Goal: Information Seeking & Learning: Check status

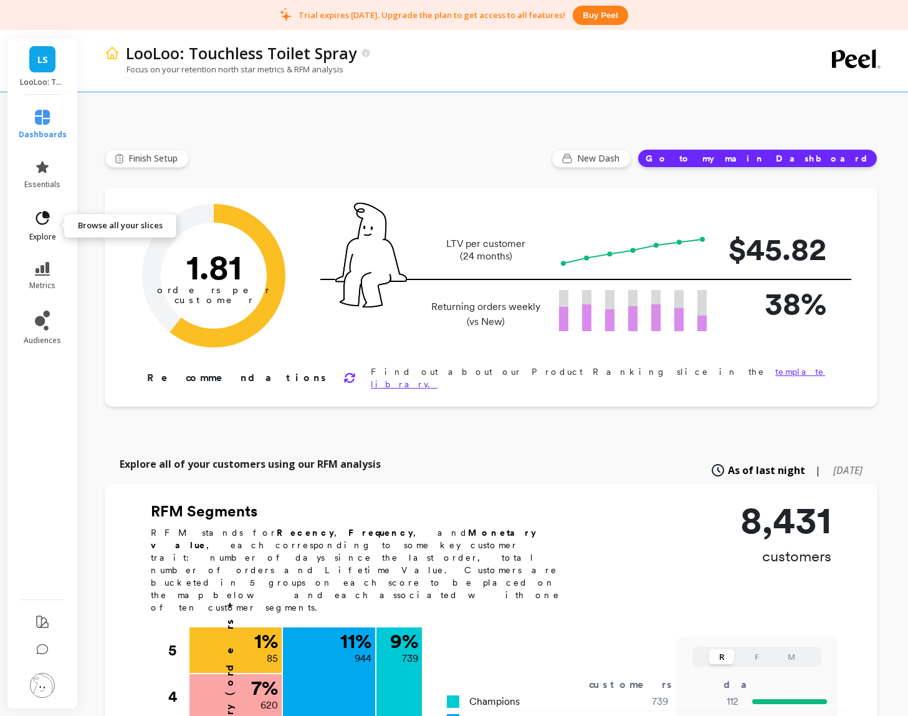
click at [40, 215] on icon at bounding box center [42, 217] width 17 height 17
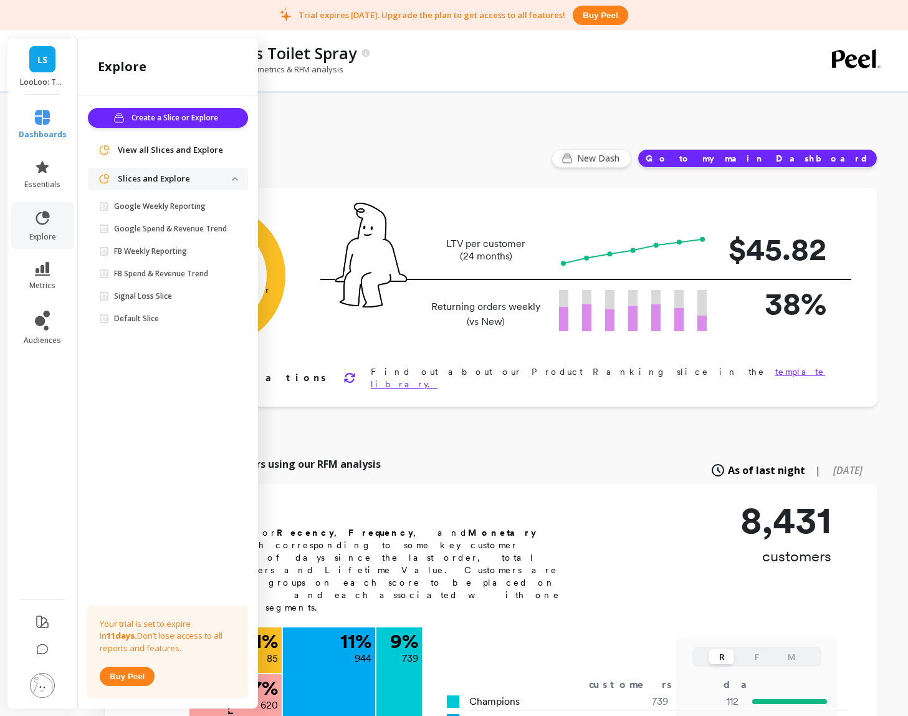
click at [37, 254] on ul "dashboards essentials explore metrics audiences" at bounding box center [42, 343] width 73 height 482
click at [37, 276] on link "metrics" at bounding box center [43, 276] width 48 height 29
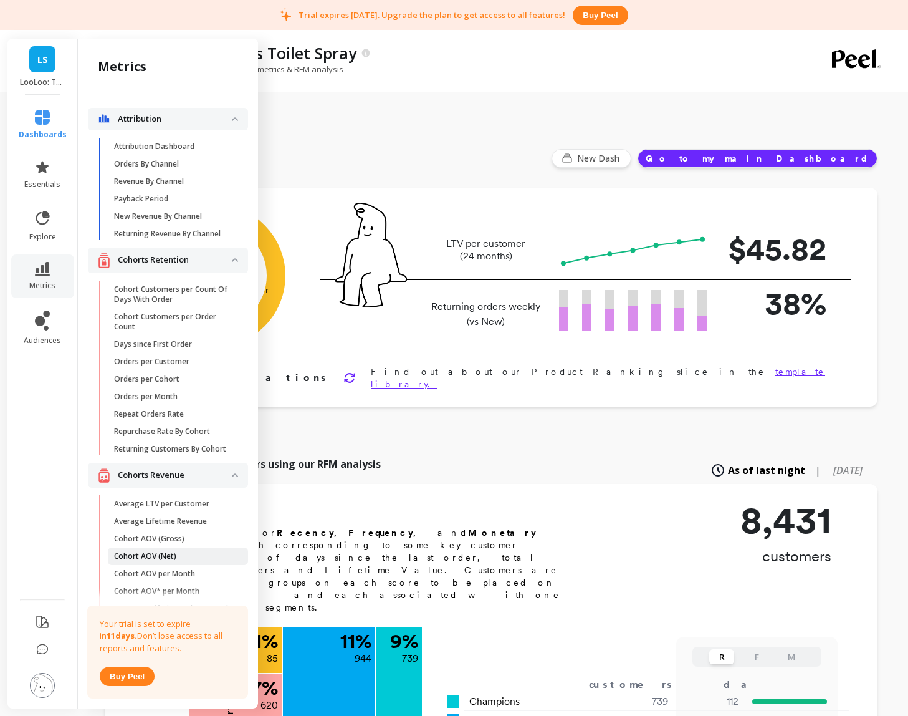
scroll to position [284, 0]
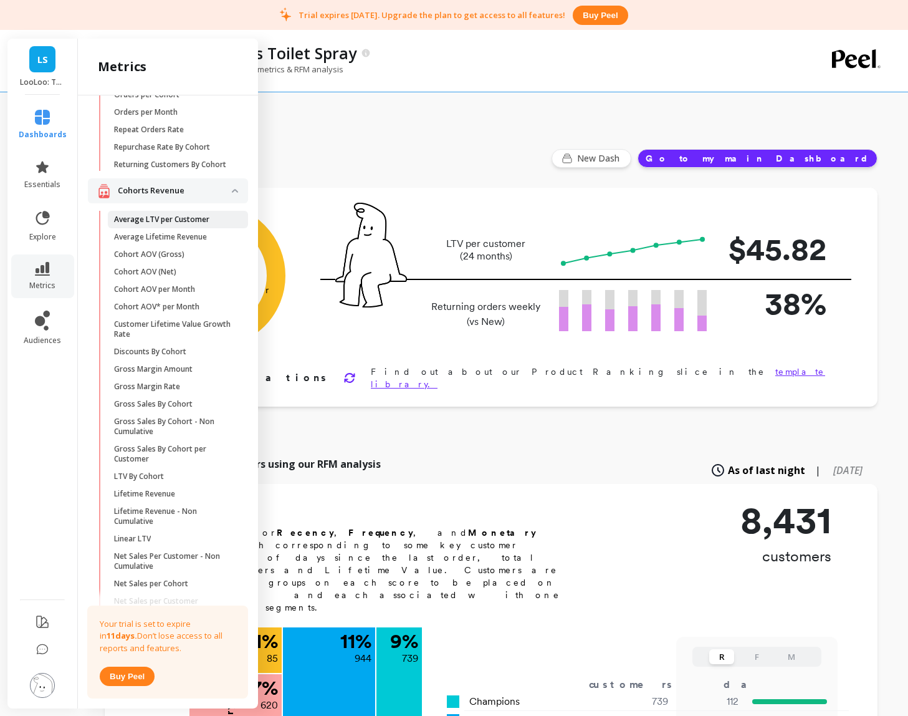
click at [174, 221] on p "Average LTV per Customer" at bounding box center [161, 219] width 95 height 10
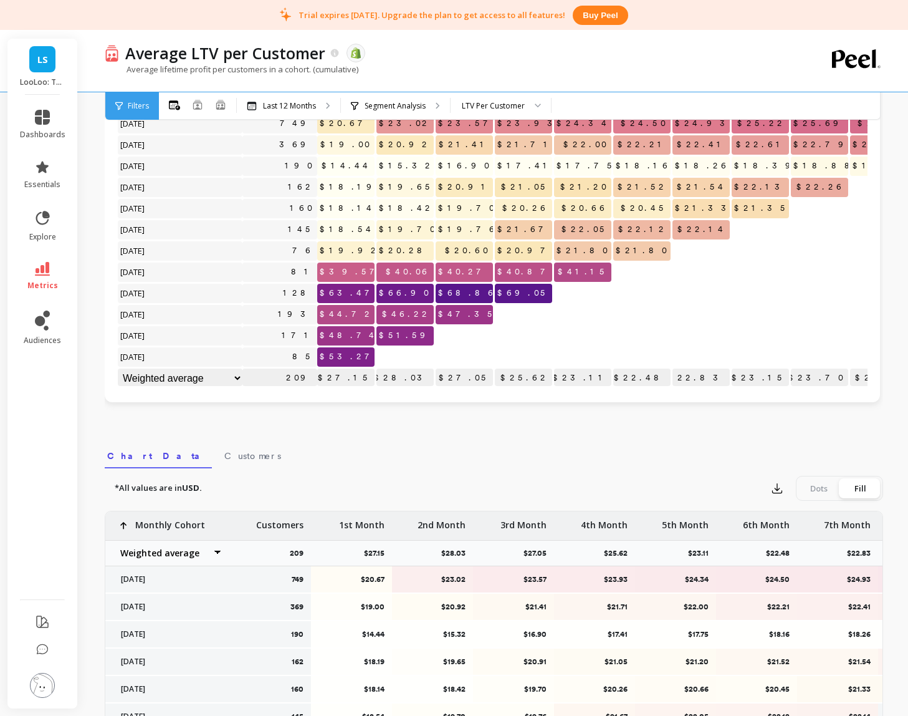
scroll to position [0, 1]
click at [49, 257] on li "metrics" at bounding box center [42, 276] width 60 height 44
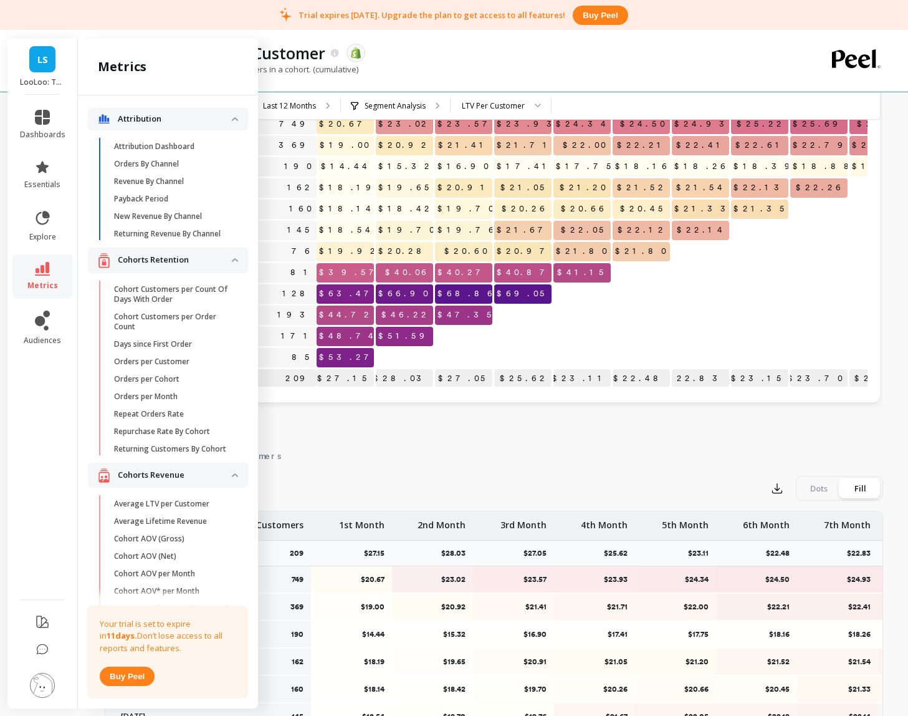
scroll to position [284, 0]
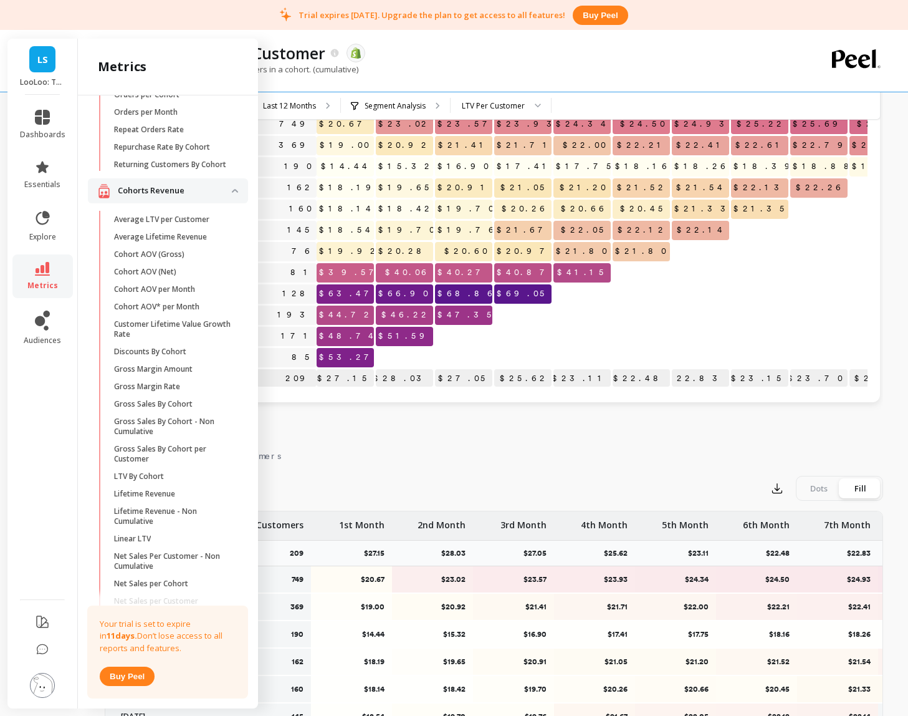
click at [201, 240] on p "Average Lifetime Revenue" at bounding box center [160, 237] width 93 height 10
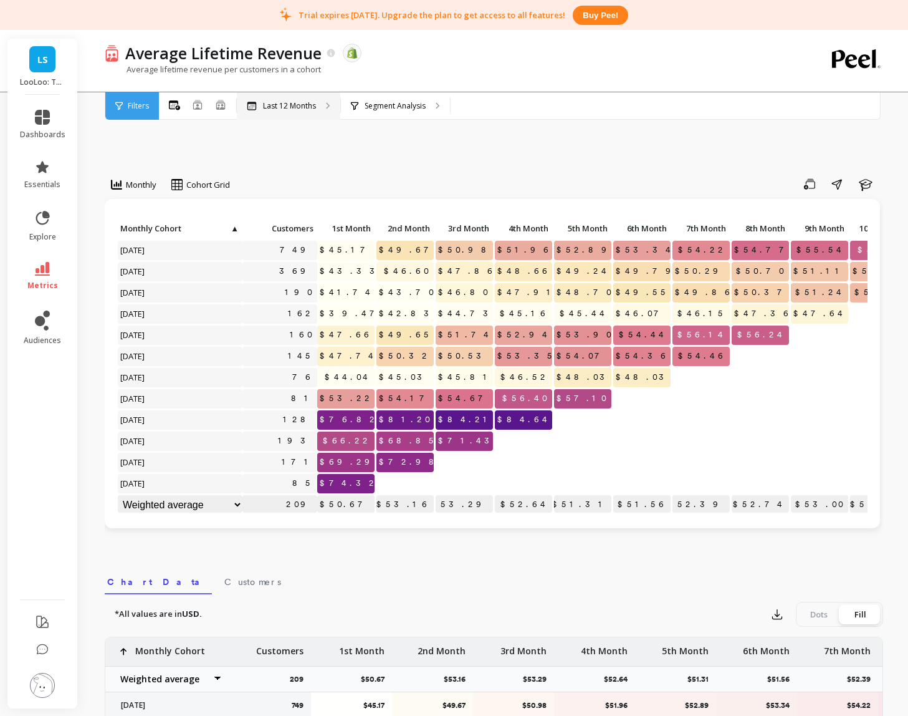
click at [287, 113] on div "Last 12 Months" at bounding box center [288, 105] width 103 height 27
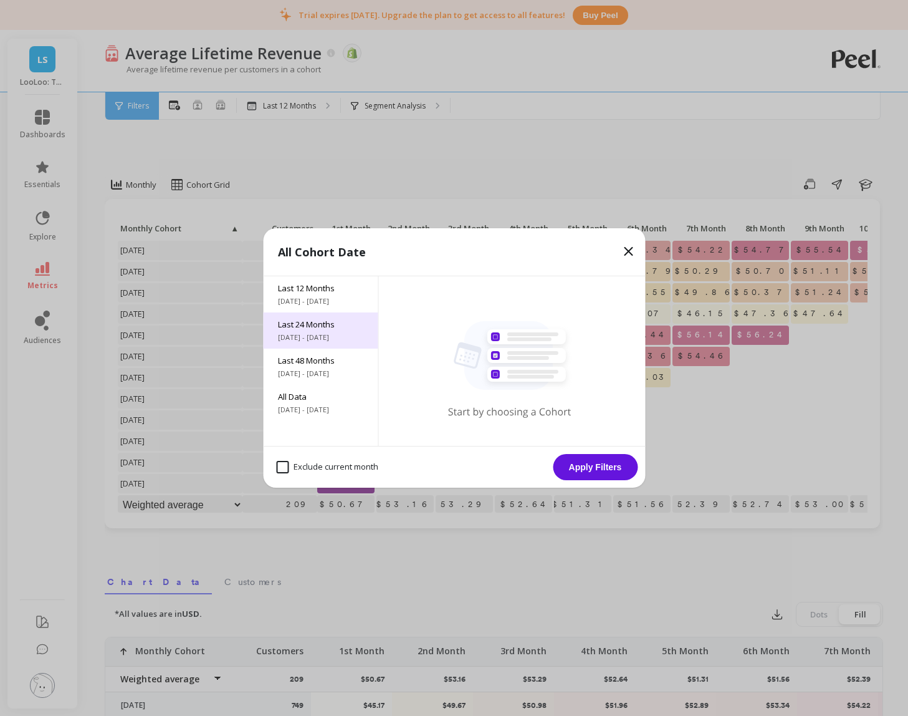
click at [318, 326] on span "Last 24 Months" at bounding box center [320, 323] width 85 height 11
click at [600, 462] on button "Apply Filters" at bounding box center [595, 467] width 85 height 26
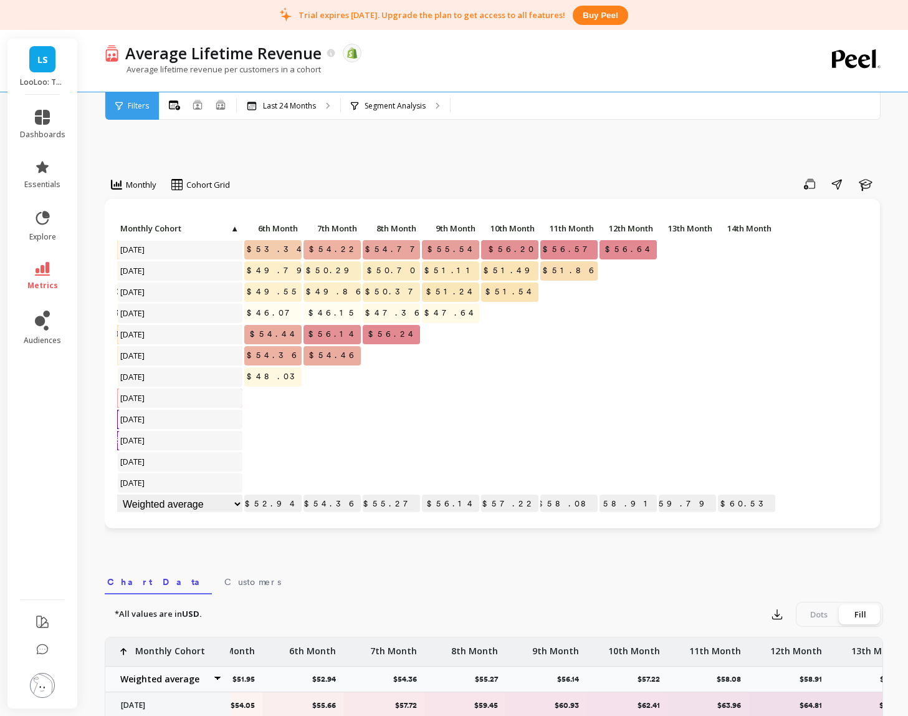
scroll to position [191, 0]
